Goal: Transaction & Acquisition: Purchase product/service

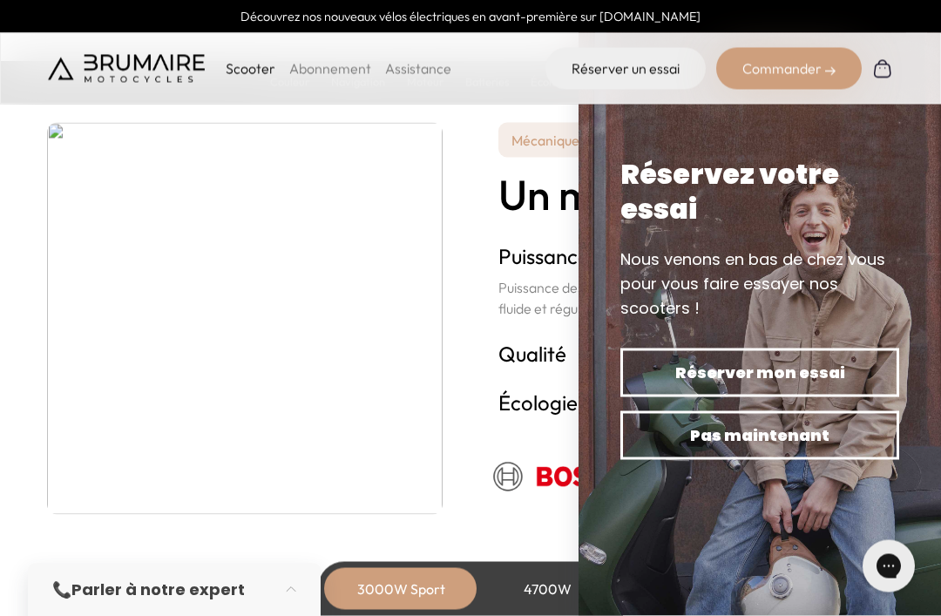
scroll to position [3057, 0]
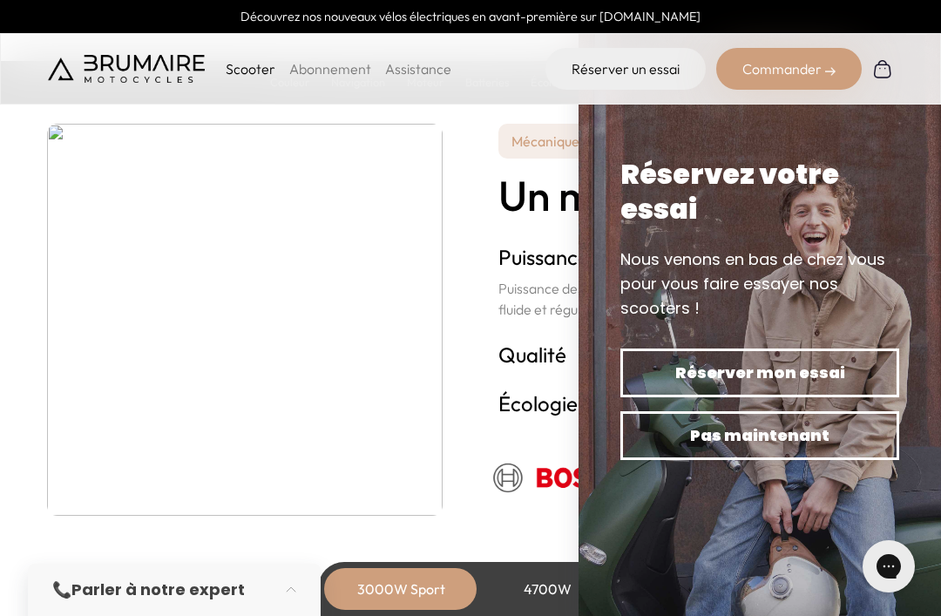
click at [938, 70] on div "Scooter Abonnement Assistance Réserver un essai Commander" at bounding box center [470, 68] width 941 height 71
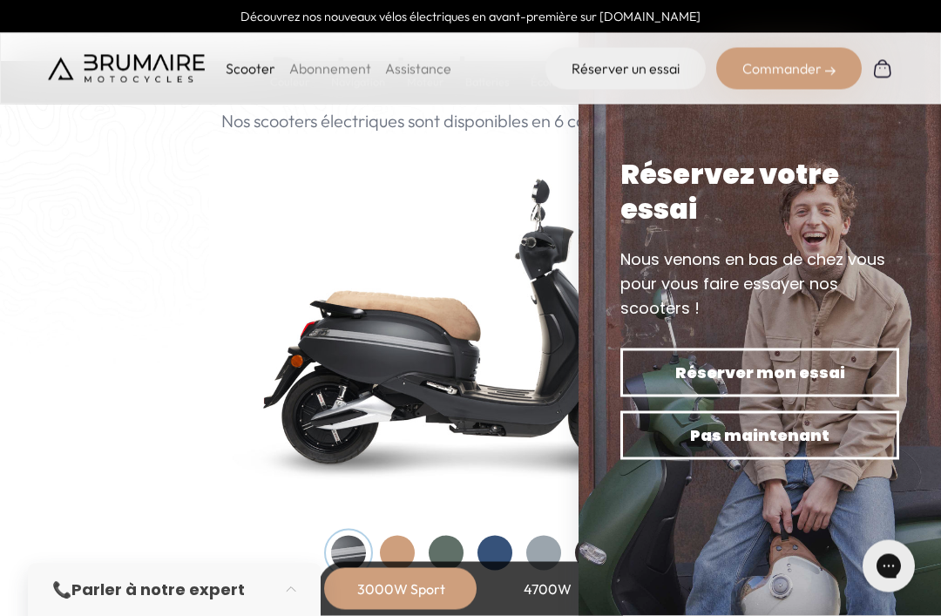
click at [870, 166] on div "Réservez votre essai" at bounding box center [759, 192] width 279 height 70
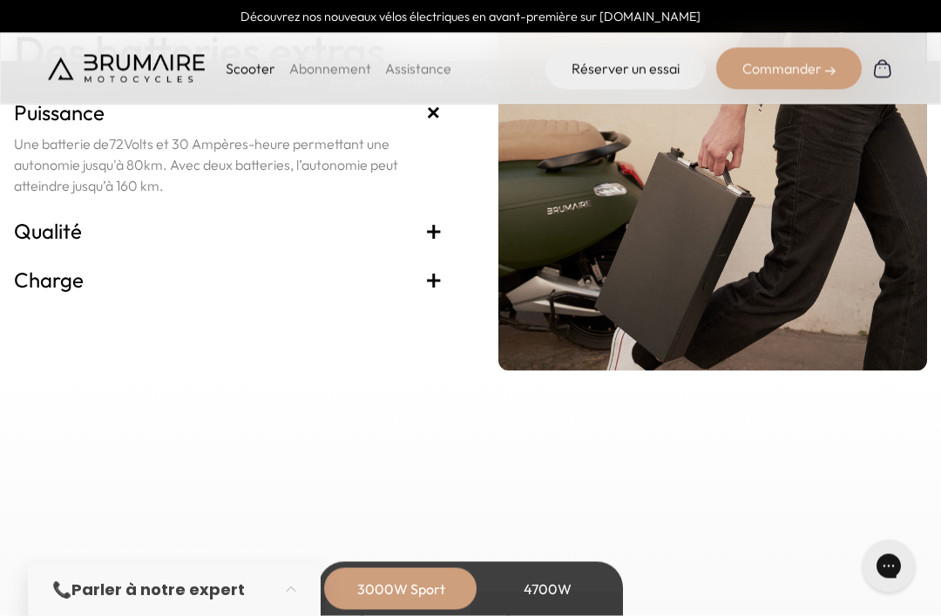
scroll to position [3766, 0]
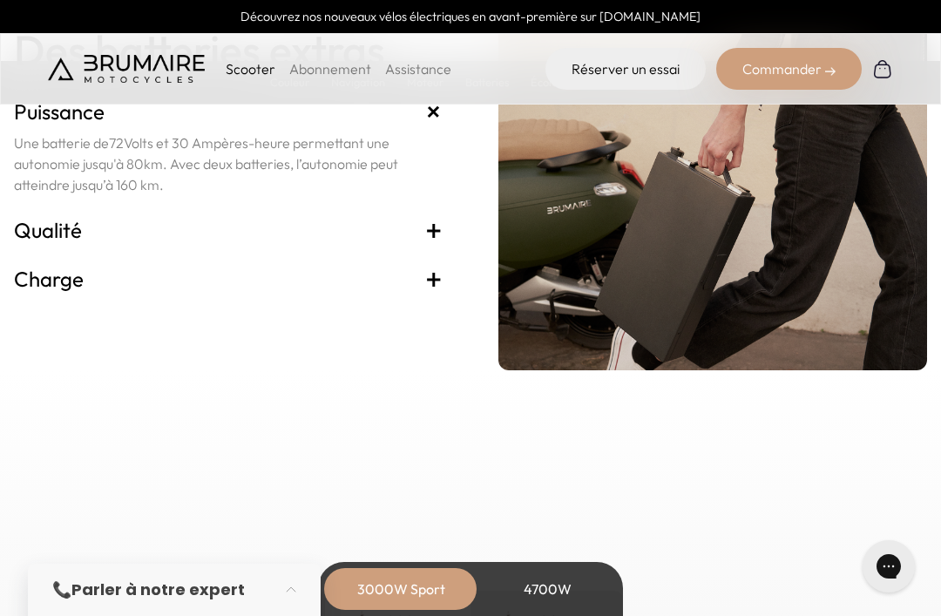
click at [96, 244] on h3 "Qualité +" at bounding box center [228, 230] width 429 height 28
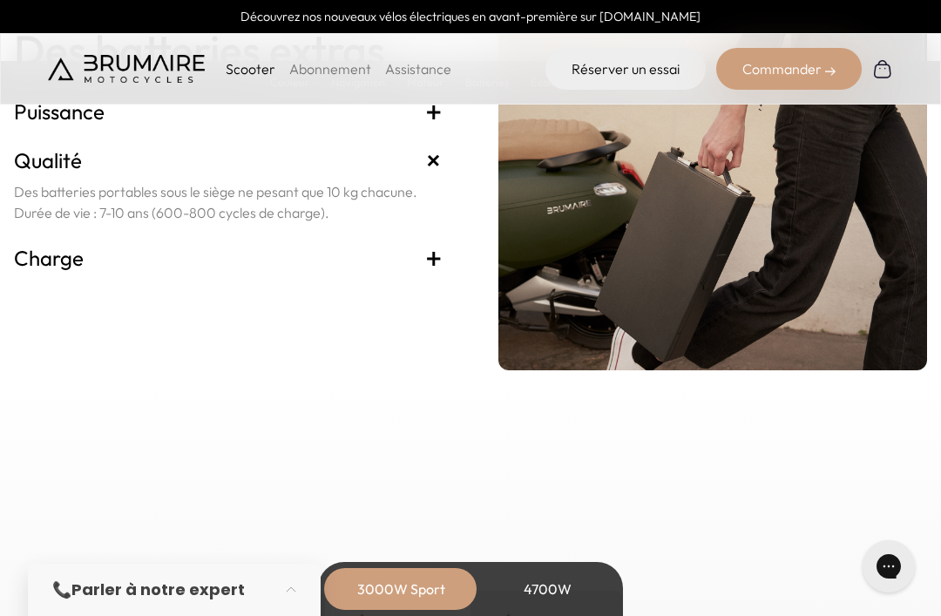
click at [237, 282] on div "Charge + Le chargeur peut être branché sur n'importe quelle prise électrique or…" at bounding box center [228, 258] width 429 height 49
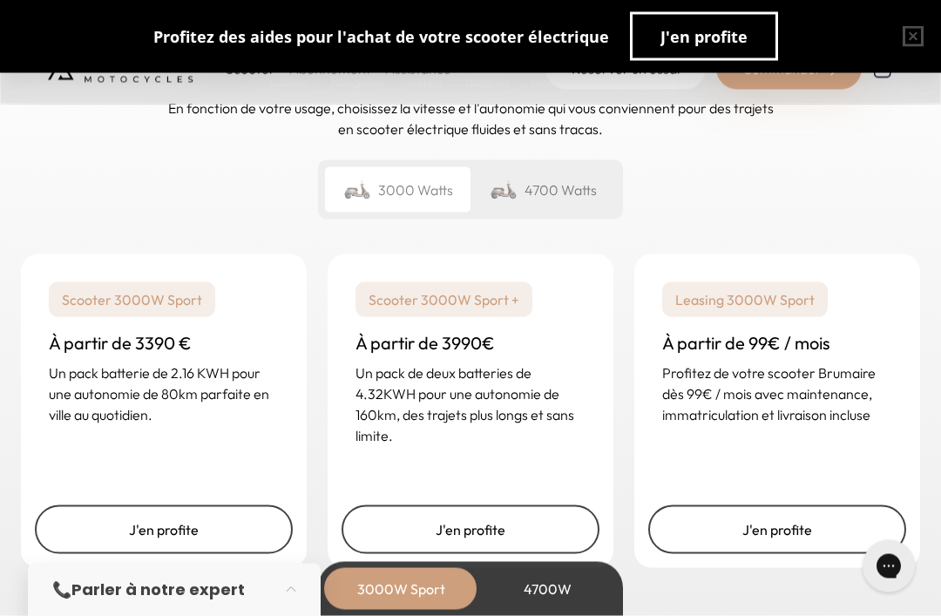
scroll to position [4197, 0]
click at [585, 212] on div "4700 Watts" at bounding box center [543, 188] width 146 height 45
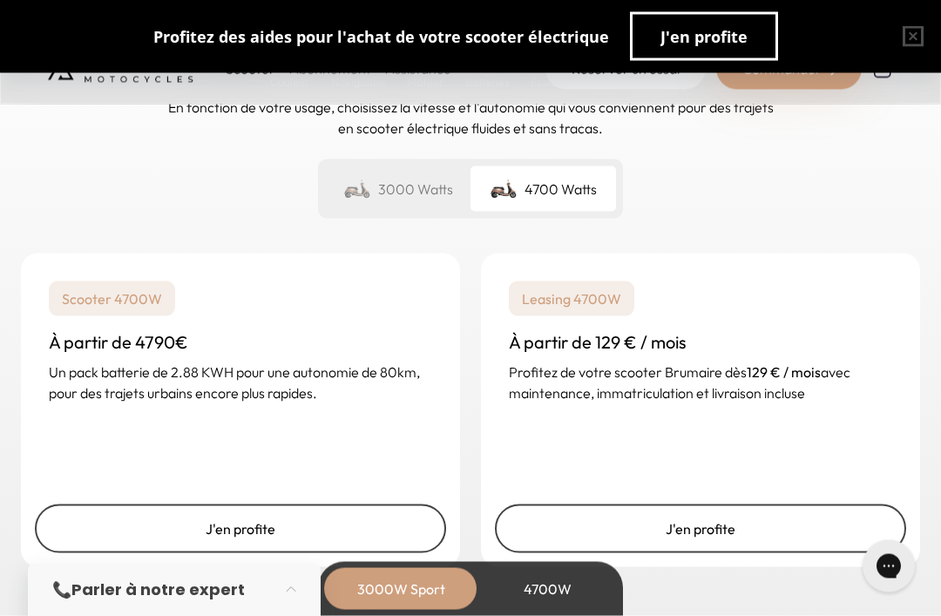
scroll to position [4198, 0]
click at [386, 211] on div "3000 Watts" at bounding box center [398, 188] width 146 height 45
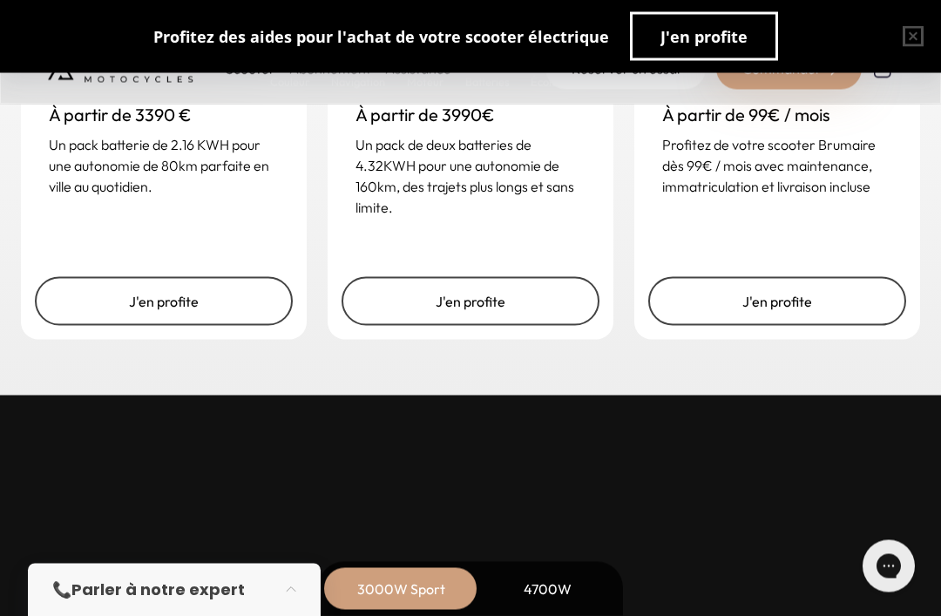
scroll to position [4426, 0]
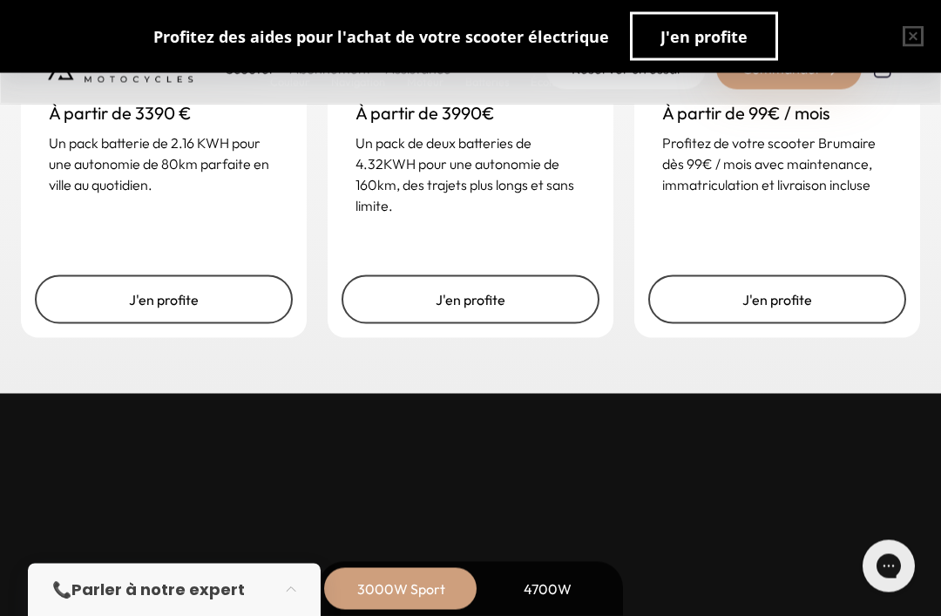
click at [112, 324] on link "J'en profite" at bounding box center [164, 299] width 258 height 49
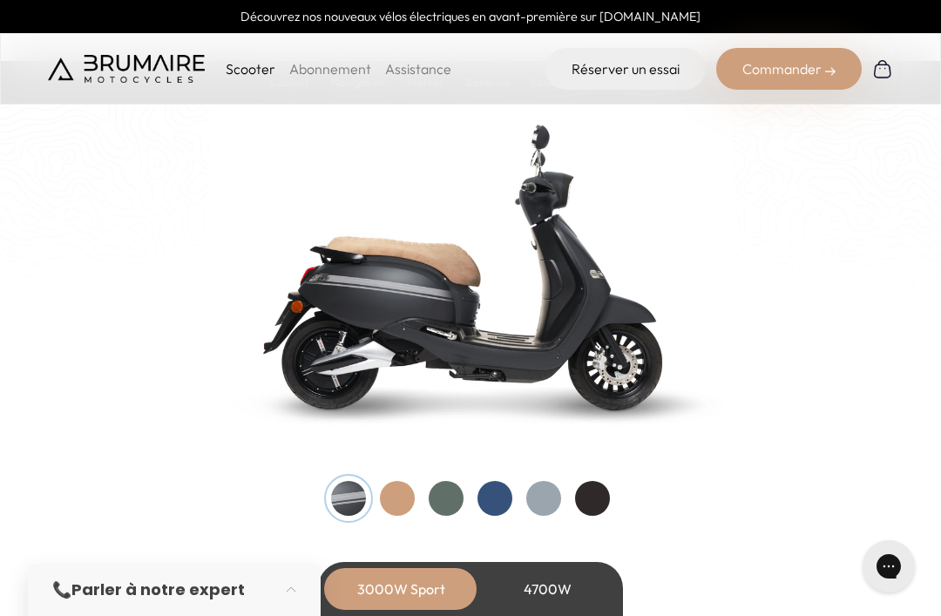
scroll to position [1800, 0]
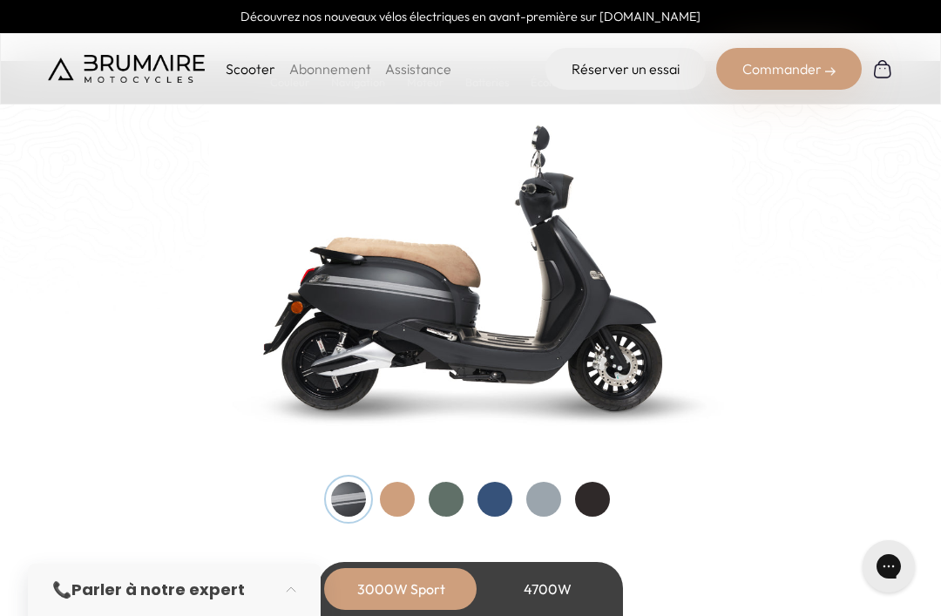
click at [393, 502] on div at bounding box center [397, 499] width 35 height 35
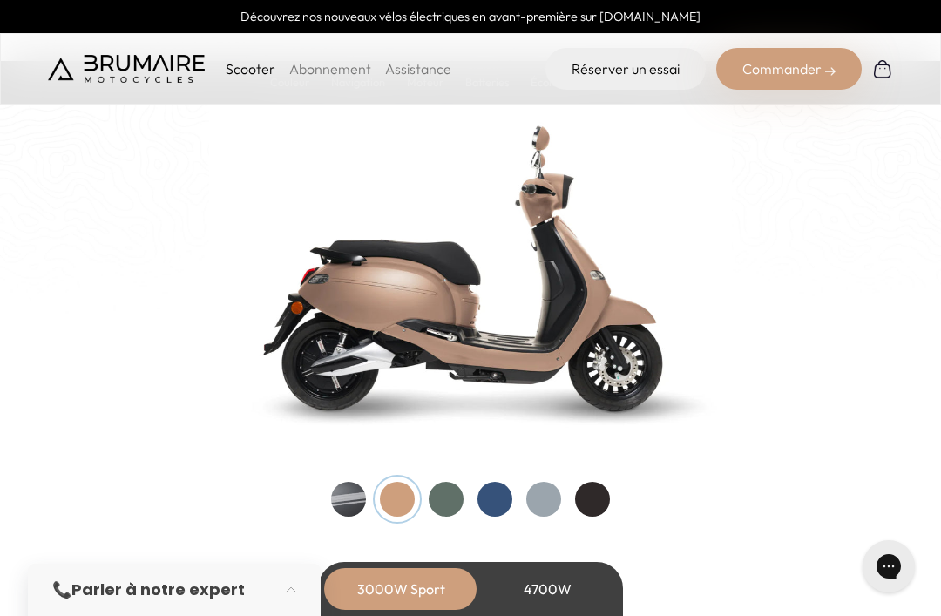
click at [439, 498] on div at bounding box center [446, 499] width 35 height 35
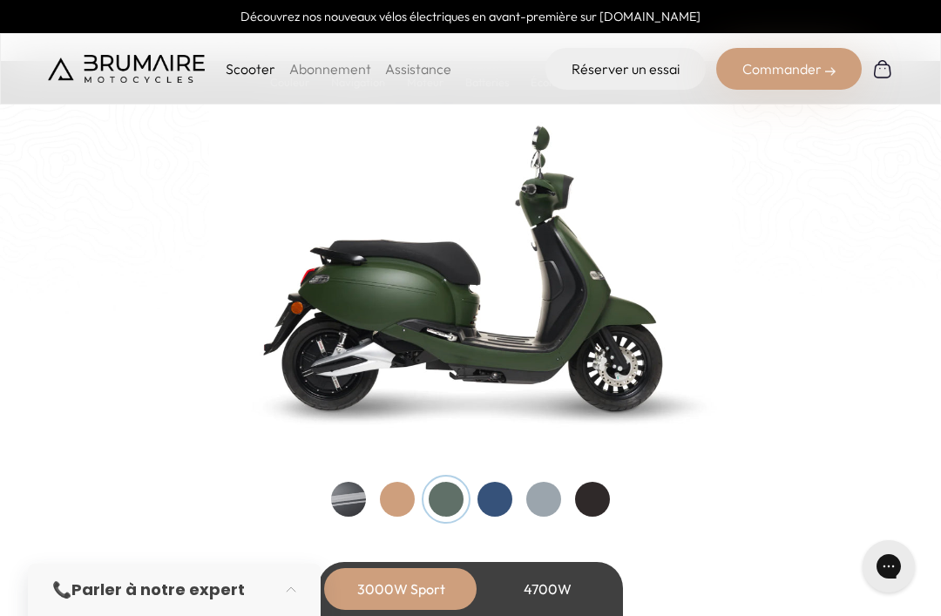
click at [499, 491] on div at bounding box center [494, 499] width 35 height 35
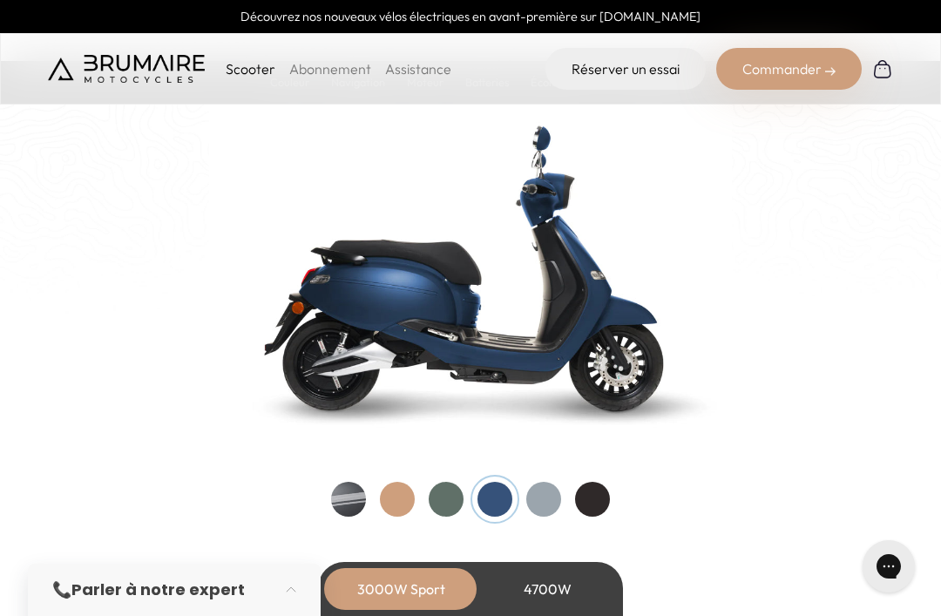
click at [545, 477] on div "Couleurs De toutes les couleurs Nouveau ! Nos scooters électriques sont disponi…" at bounding box center [470, 231] width 885 height 572
click at [550, 497] on div at bounding box center [543, 499] width 35 height 35
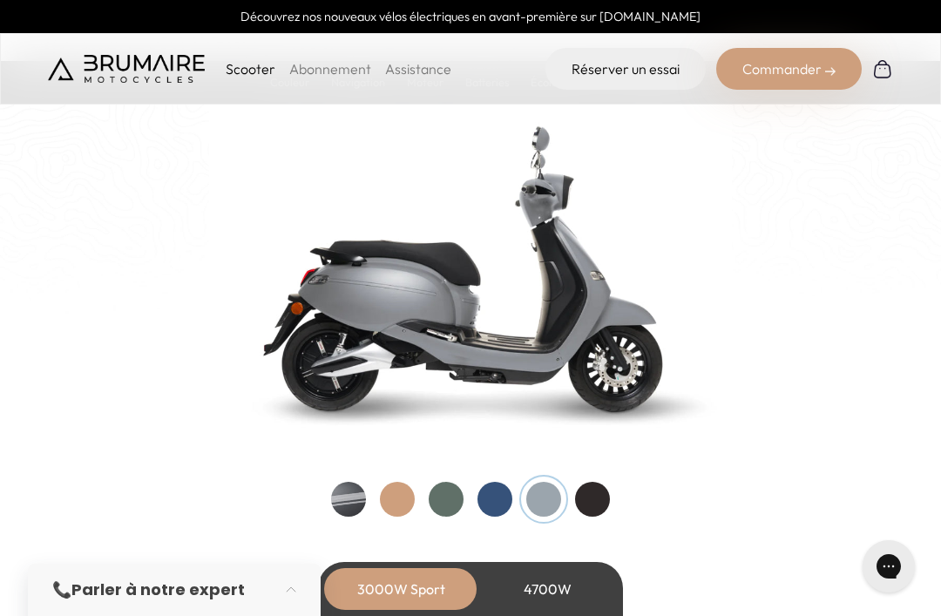
click at [606, 487] on div at bounding box center [592, 499] width 35 height 35
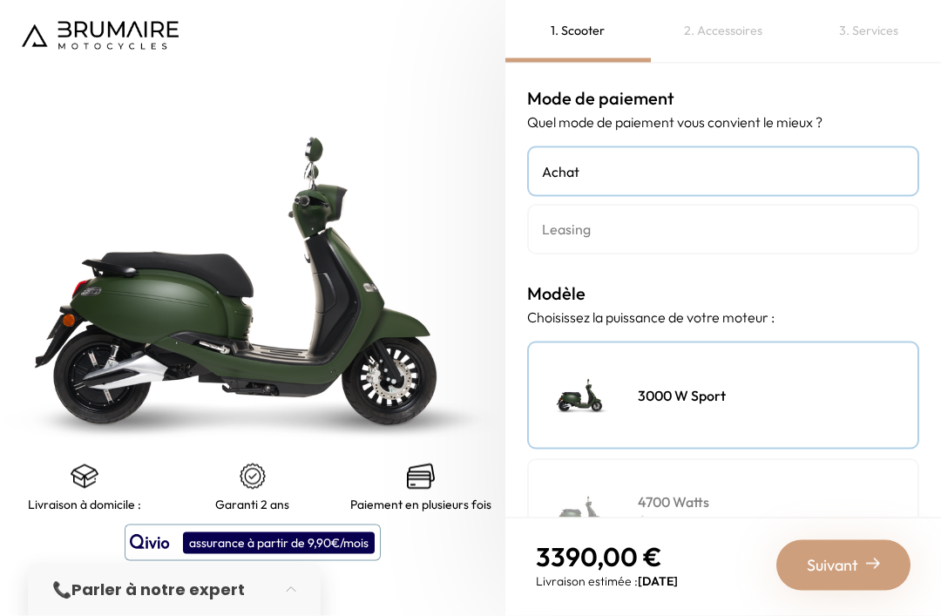
scroll to position [56, 0]
click at [721, 512] on p "Équivalent 125cc" at bounding box center [688, 522] width 100 height 21
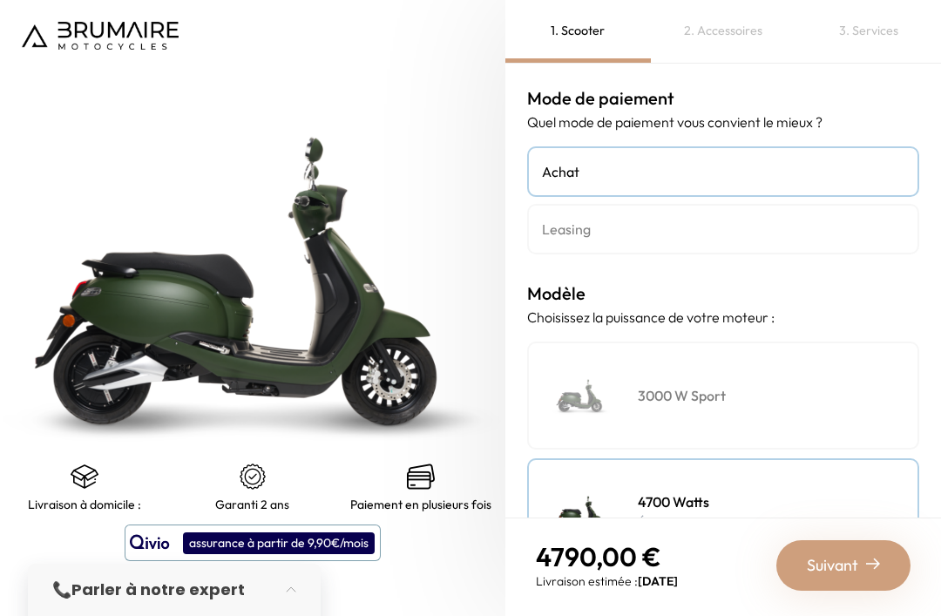
click at [779, 347] on div "3000 W Sport" at bounding box center [723, 396] width 392 height 108
click at [861, 558] on div "Suivant" at bounding box center [843, 565] width 134 height 51
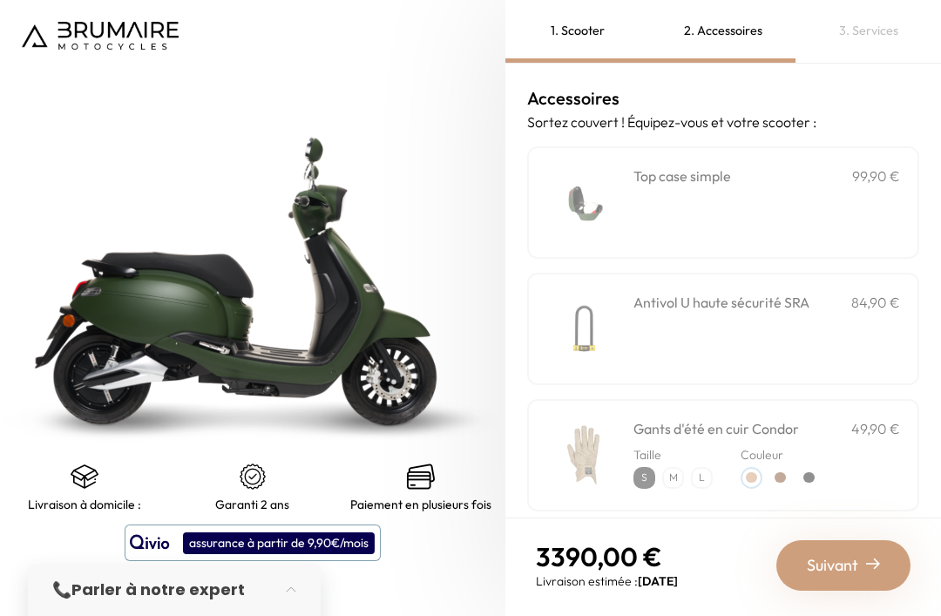
scroll to position [0, 0]
click at [847, 209] on div "**********" at bounding box center [766, 203] width 267 height 74
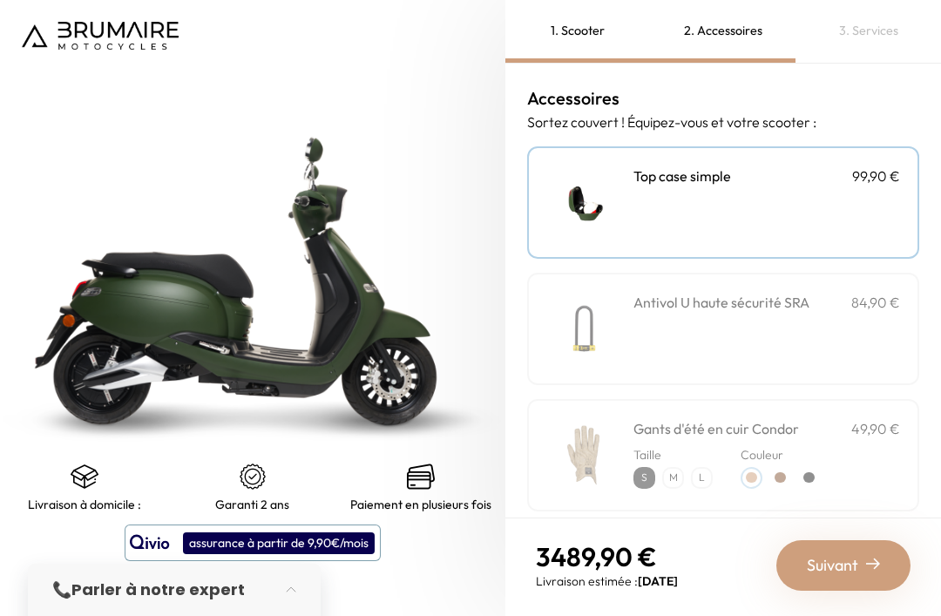
click at [825, 227] on div "**********" at bounding box center [766, 203] width 267 height 74
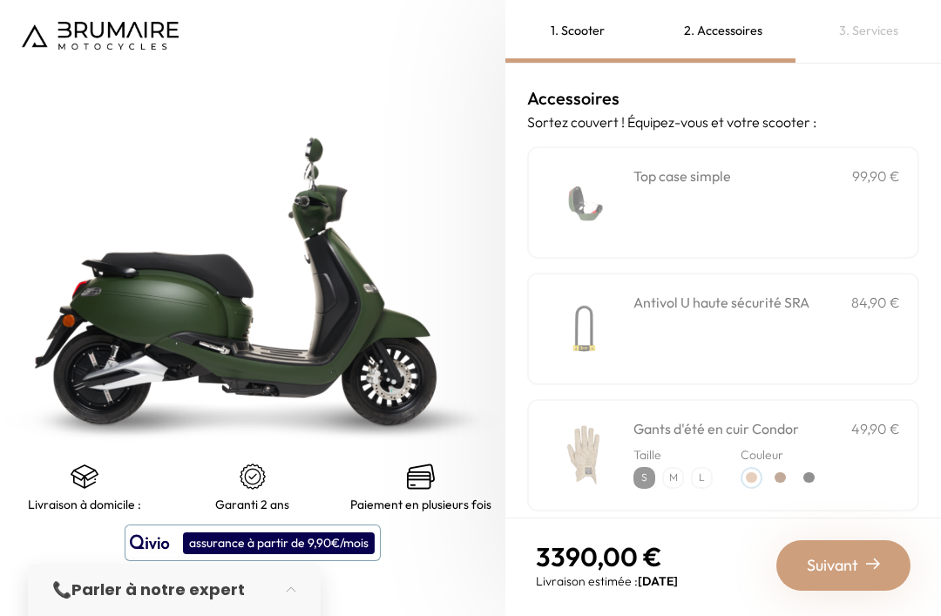
click at [837, 222] on div "**********" at bounding box center [766, 203] width 267 height 74
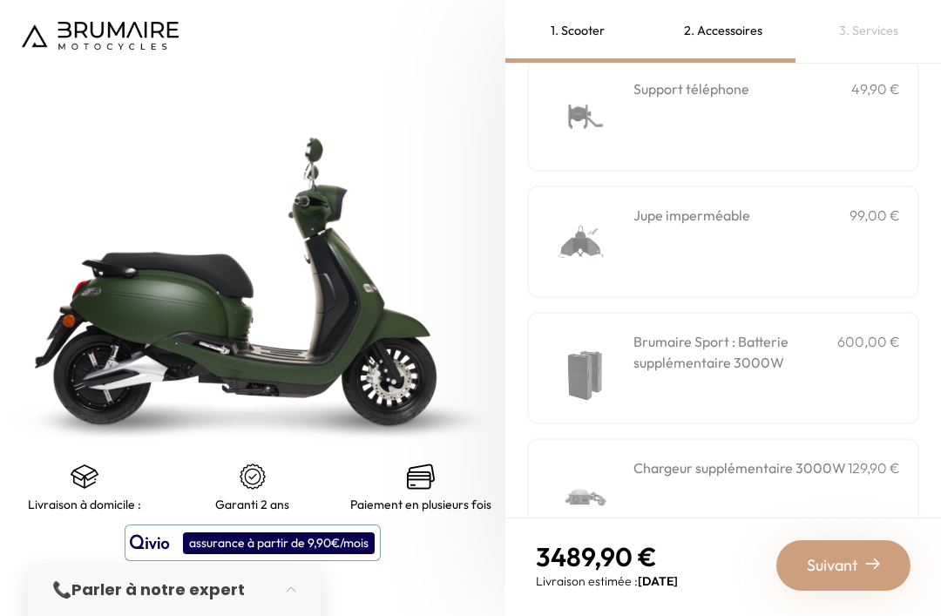
scroll to position [592, 0]
click at [850, 558] on span "Suivant" at bounding box center [832, 565] width 51 height 24
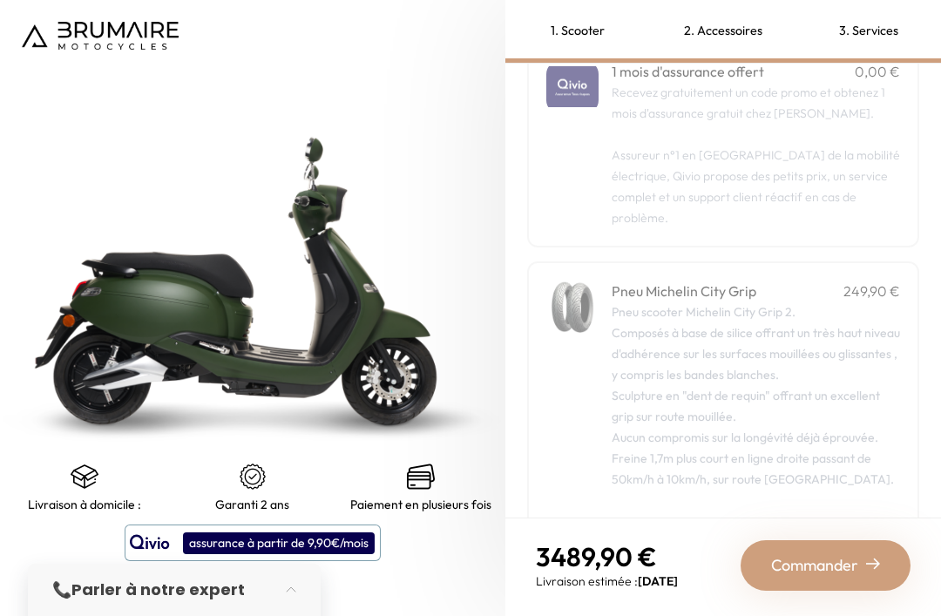
scroll to position [302, 0]
click at [835, 553] on span "Commander" at bounding box center [814, 565] width 87 height 24
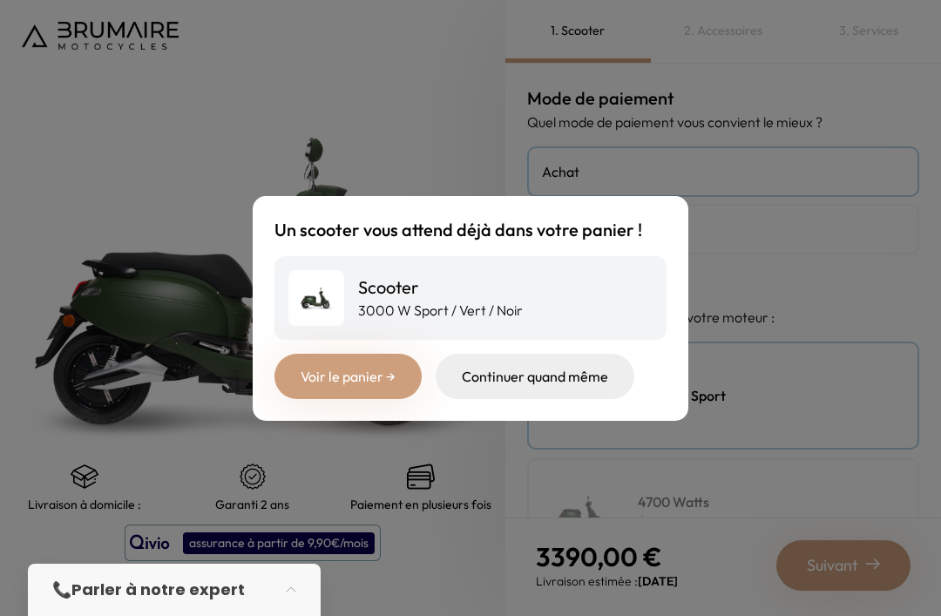
click at [133, 267] on div "Un scooter vous attend déjà dans votre panier ! Scooter 3000 W Sport / Vert / N…" at bounding box center [470, 308] width 941 height 616
click at [593, 399] on div "Continuer quand même" at bounding box center [535, 376] width 199 height 45
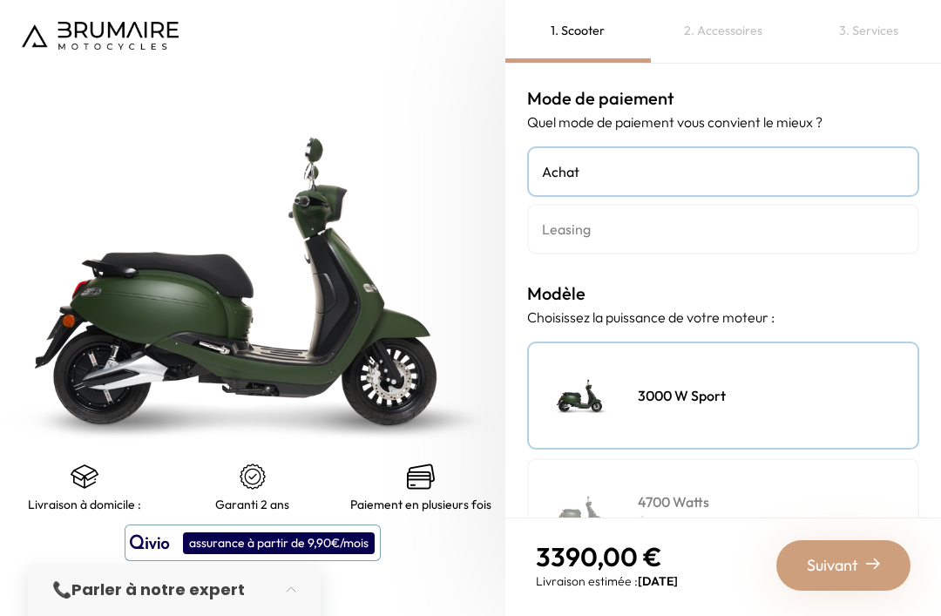
click at [125, 370] on img at bounding box center [253, 280] width 632 height 770
click at [71, 490] on img at bounding box center [85, 477] width 28 height 28
click at [240, 472] on img at bounding box center [253, 477] width 28 height 28
click at [396, 478] on div "Paiement en plusieurs fois" at bounding box center [421, 487] width 168 height 49
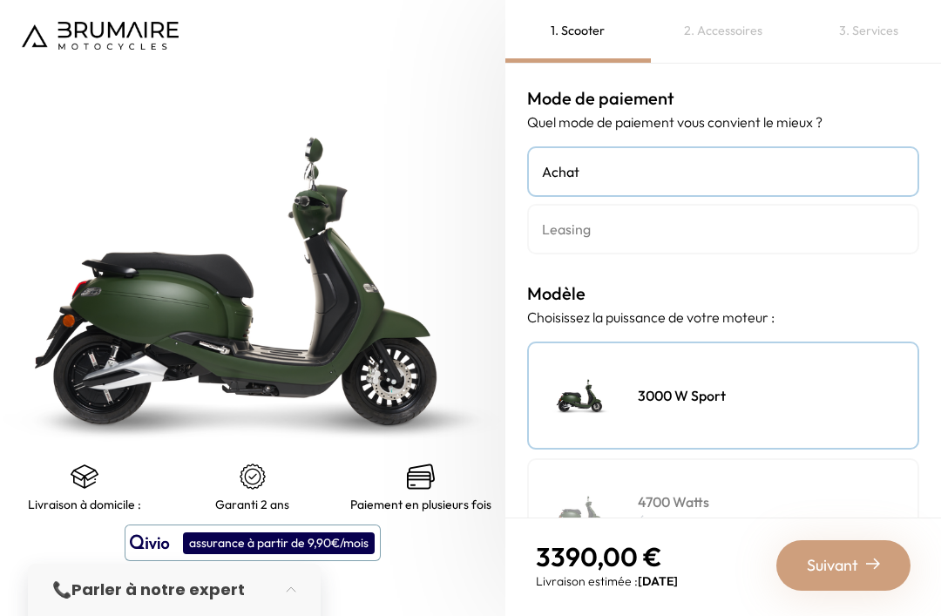
scroll to position [0, 0]
click at [803, 390] on div "3000 W Sport" at bounding box center [723, 396] width 392 height 108
